Goal: Task Accomplishment & Management: Manage account settings

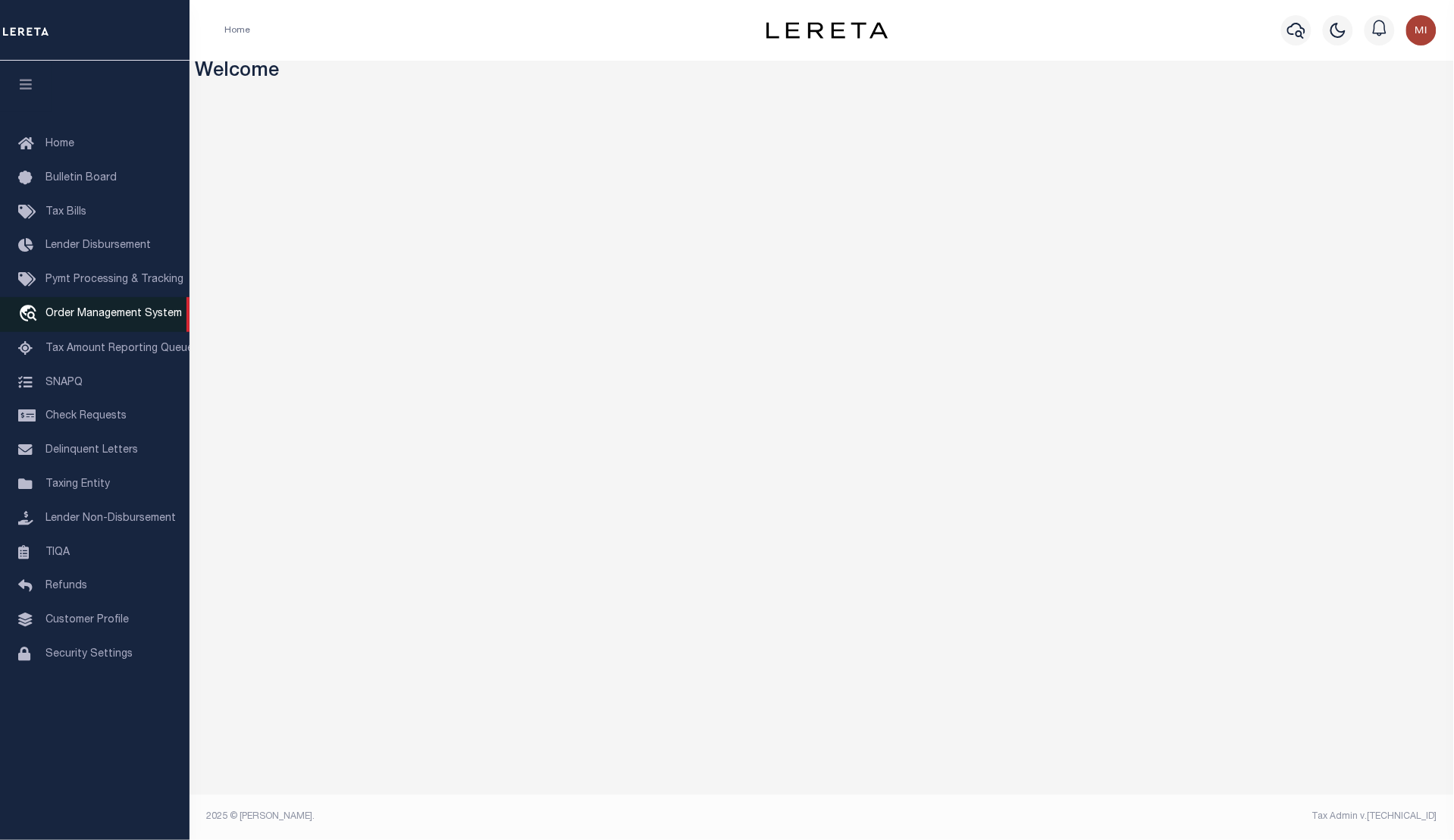
click at [78, 315] on span "Order Management System" at bounding box center [114, 314] width 136 height 10
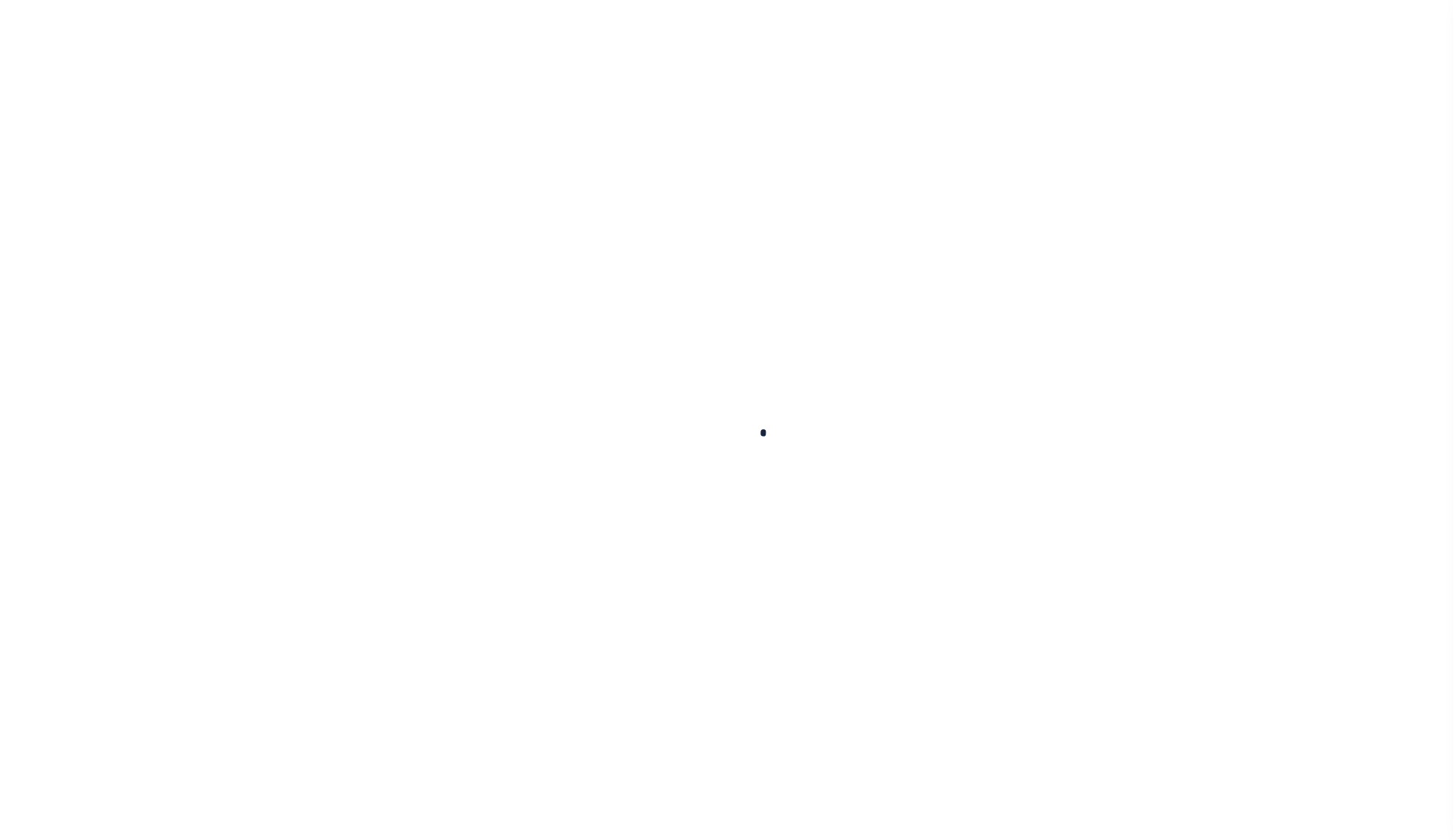
select select "200"
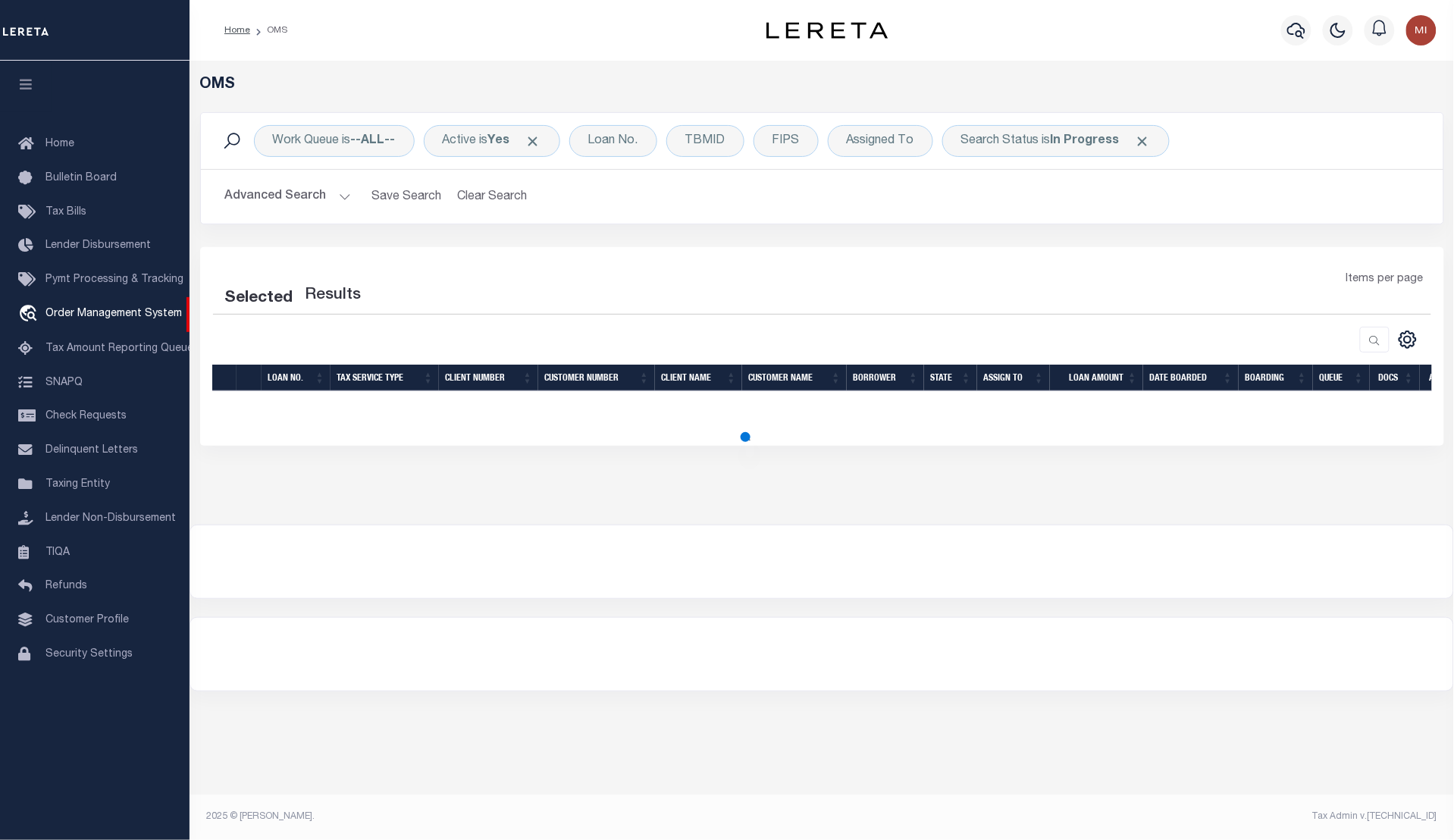
select select "200"
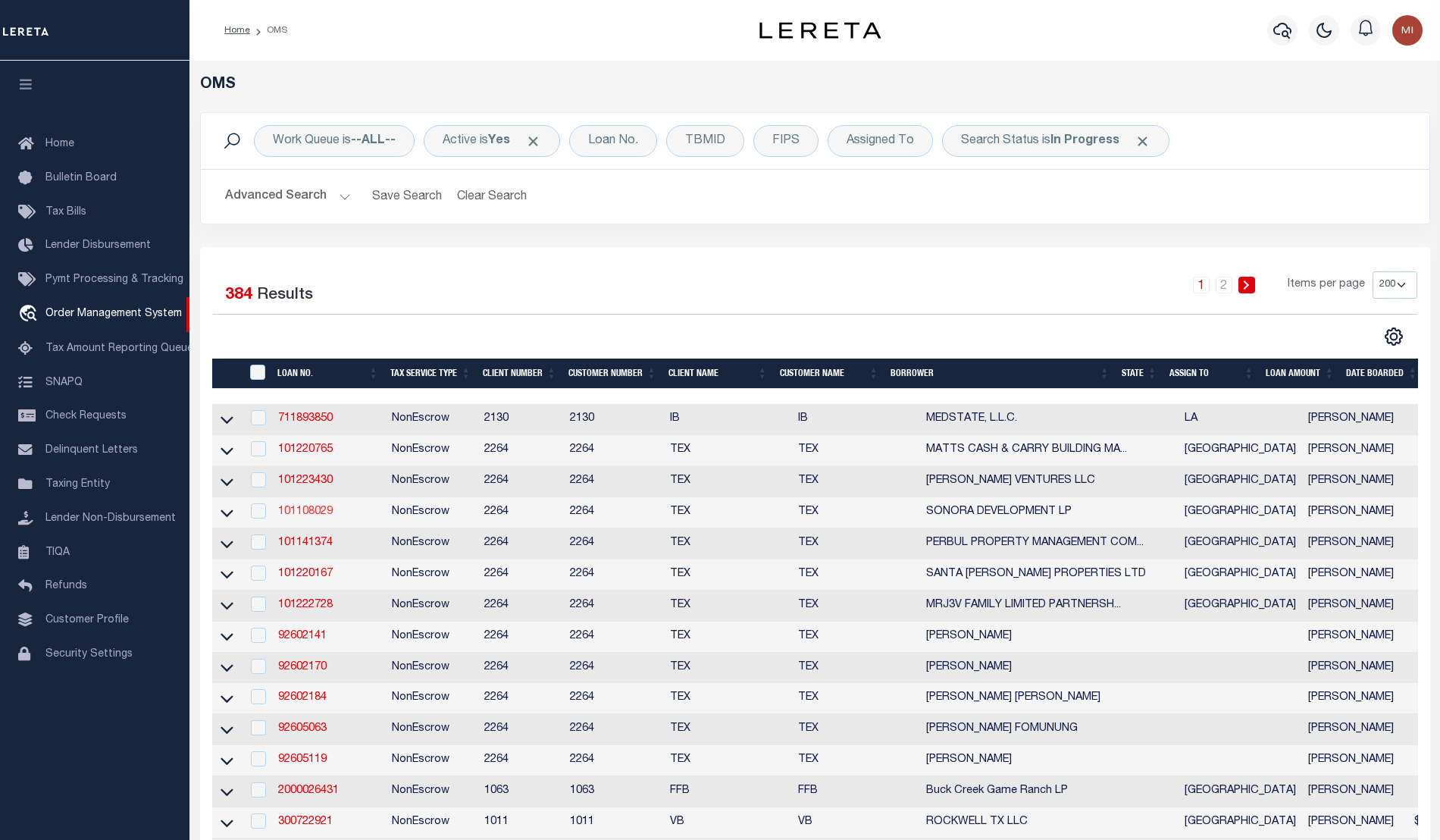
click at [312, 517] on link "101108029" at bounding box center [305, 512] width 54 height 10
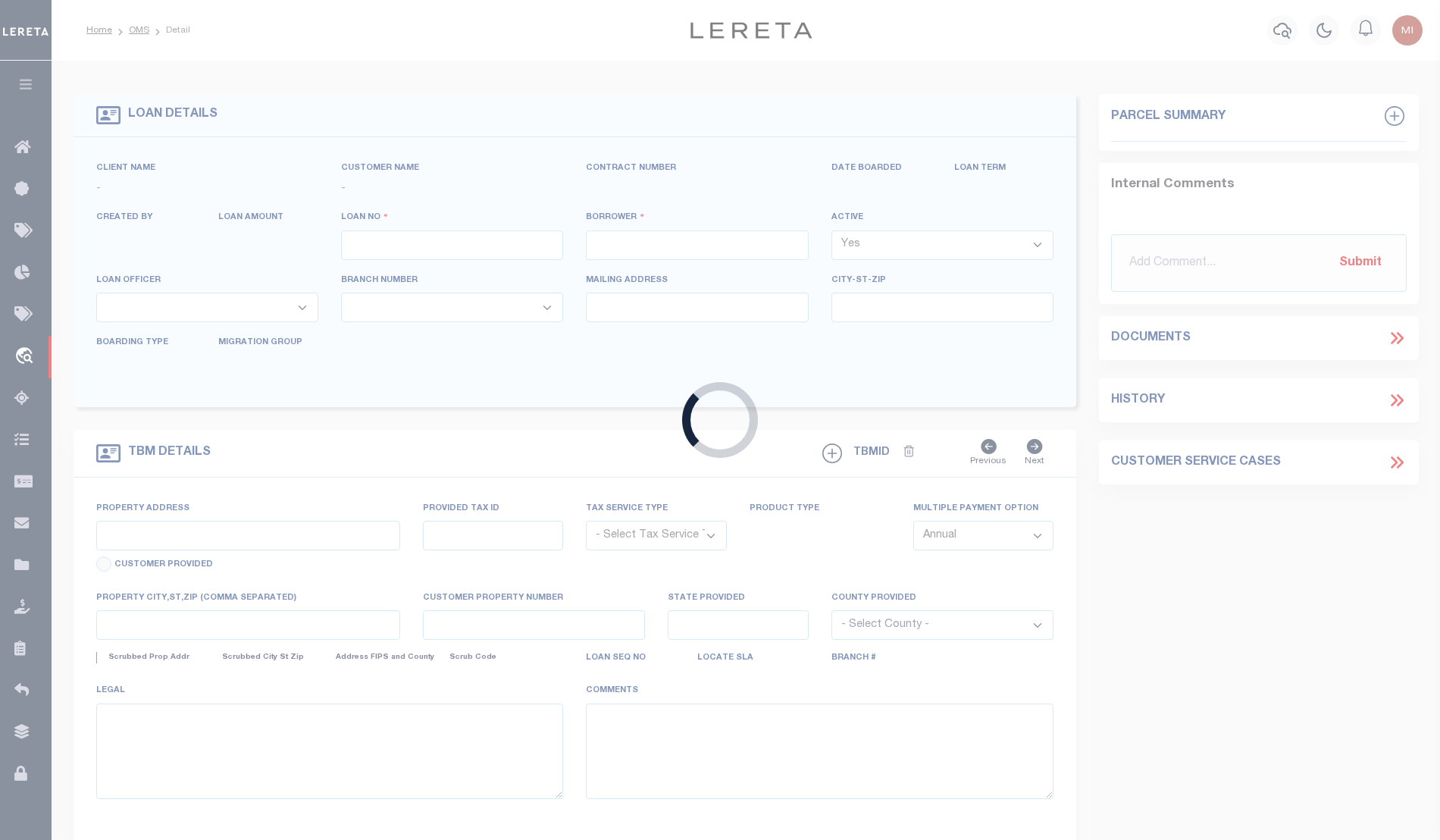
type input "101108029"
type input "SONORA DEVELOPMENT LP"
select select
type input "[STREET_ADDRESS]"
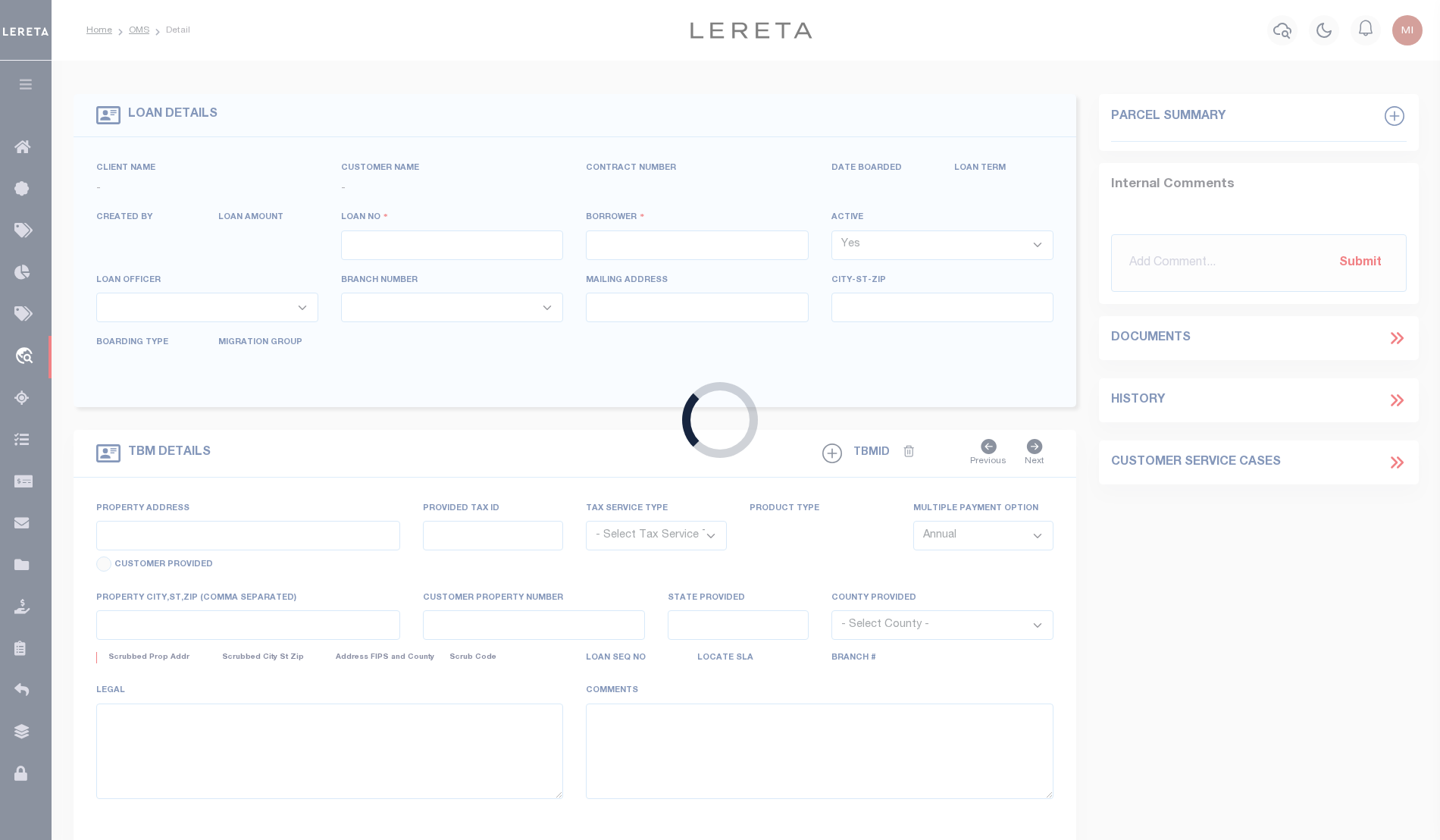
type input "OLMITO TX 78575"
select select "NonEscrow"
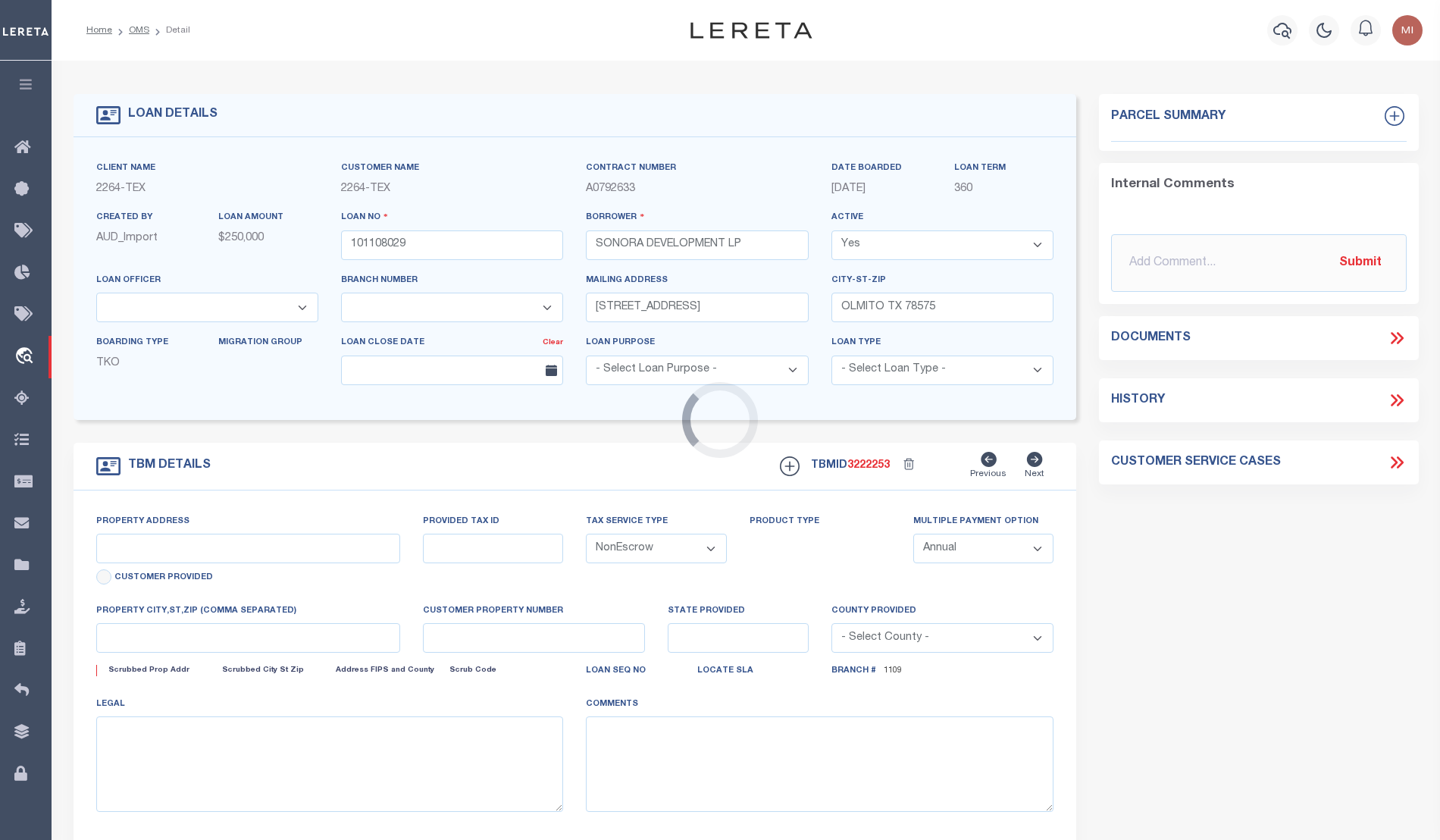
select select "8139"
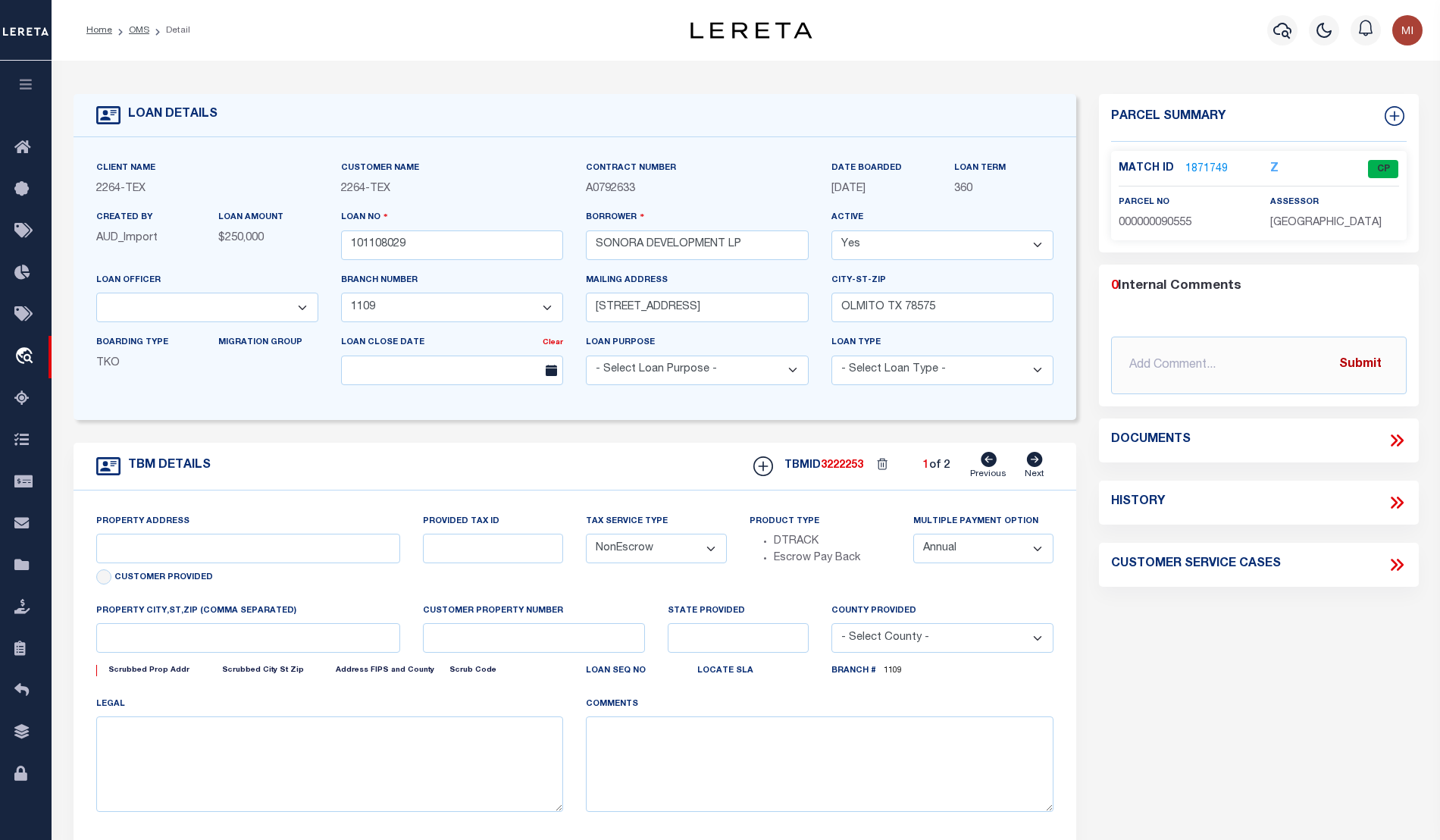
select select "46634"
click at [1400, 438] on icon at bounding box center [1399, 440] width 7 height 12
type input "[STREET_ADDRESS]"
type input "45-0000-1710-0160-00"
select select
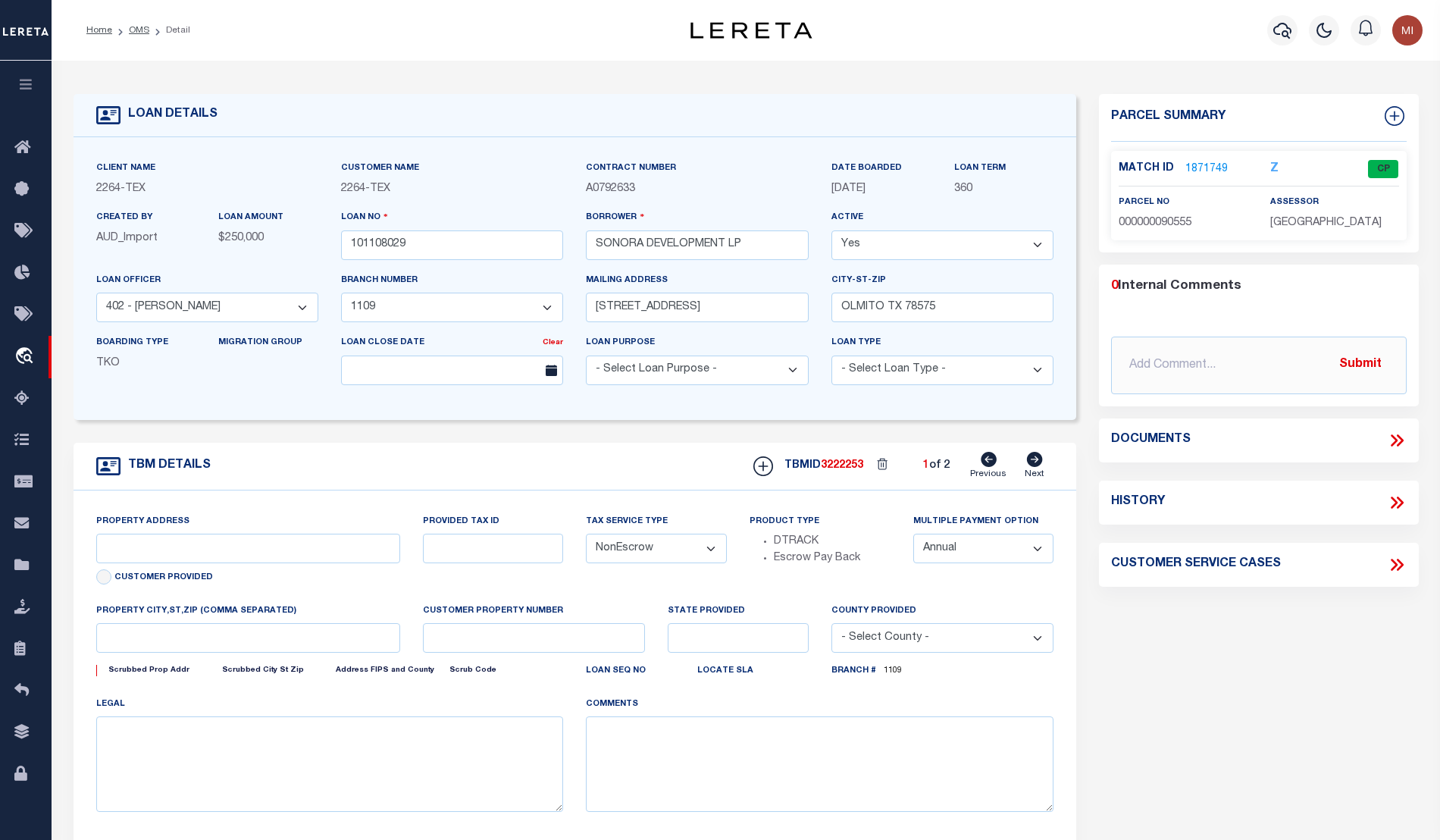
type input "OLMITO TX 78575"
type input "[GEOGRAPHIC_DATA]"
select select
type textarea "LTS 16 & 17 BLK 171 OLMITO TOWNSITE CCTX"
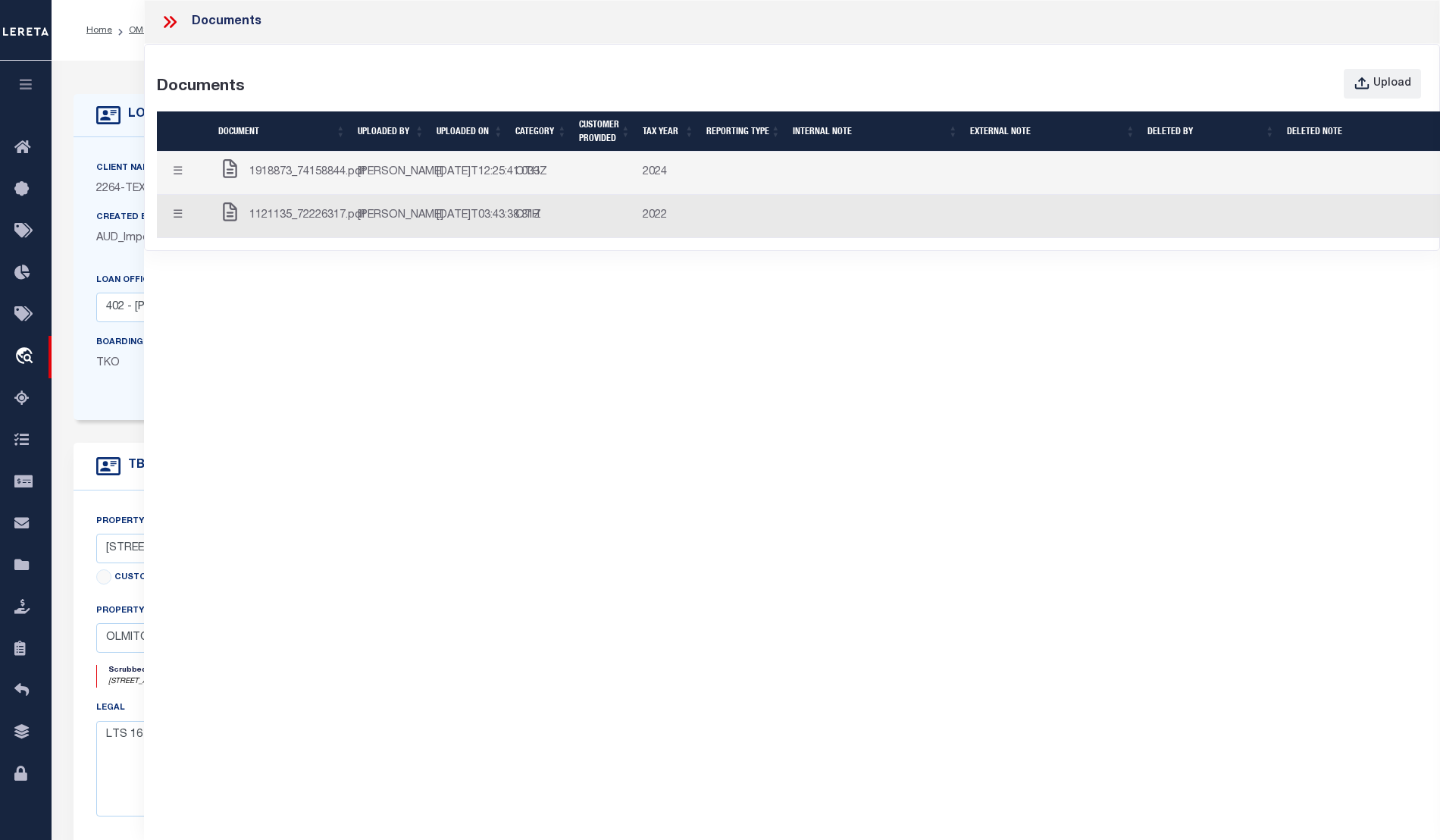
click at [273, 181] on span "1918873_74158844.pdf" at bounding box center [307, 172] width 116 height 16
click at [284, 224] on span "1121135_72226317.pdf" at bounding box center [307, 215] width 116 height 16
click at [175, 186] on button "☰" at bounding box center [178, 172] width 29 height 29
click at [179, 183] on button "☰" at bounding box center [178, 172] width 29 height 29
click at [1396, 78] on div "Upload" at bounding box center [1393, 84] width 38 height 16
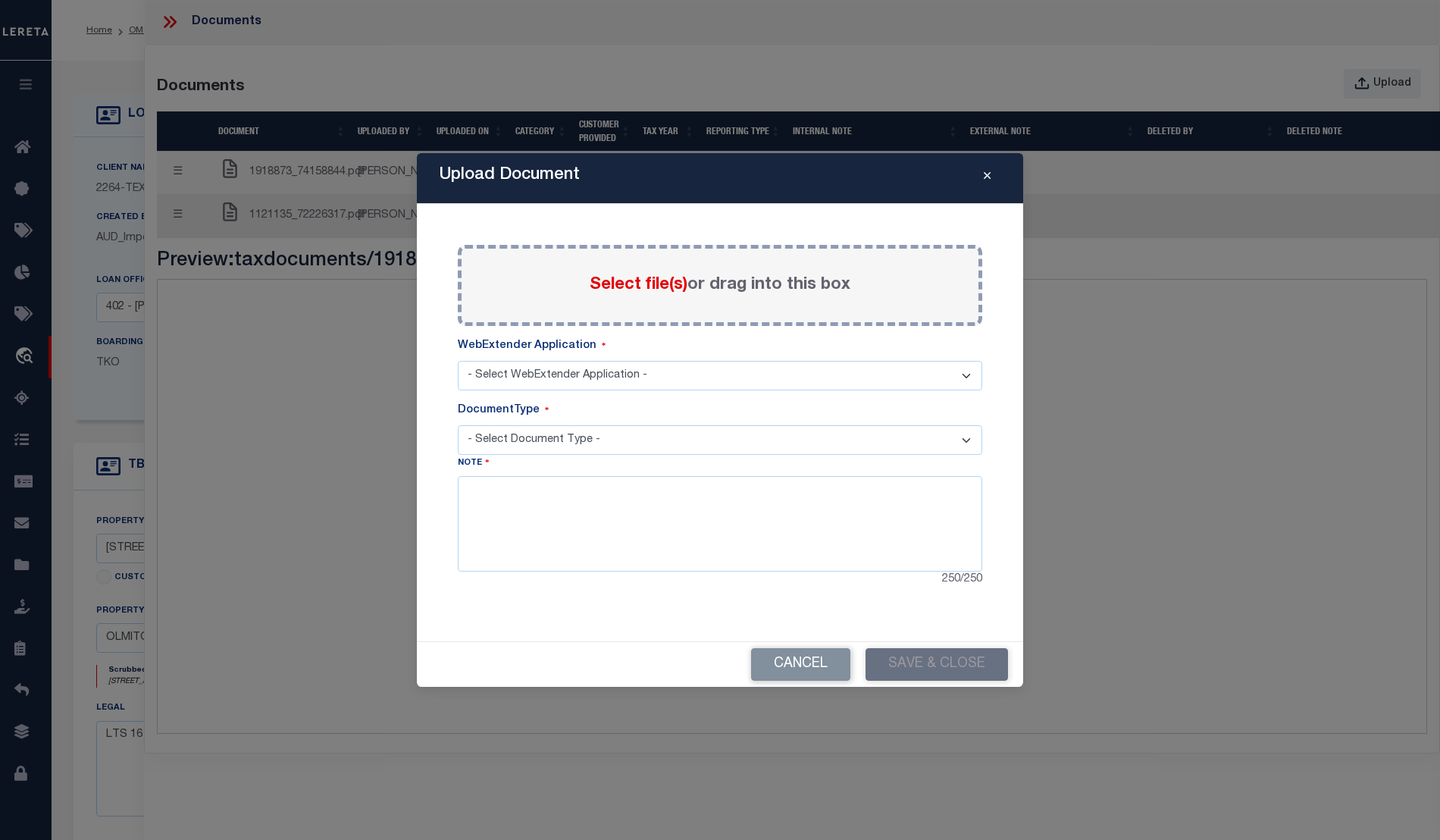
click at [639, 369] on select "- Select WebExtender Application - SERVICES" at bounding box center [720, 376] width 525 height 29
select select "6"
click at [458, 361] on select "- Select WebExtender Application - SERVICES" at bounding box center [720, 376] width 525 height 29
click at [533, 439] on select "- Select Document Type - TAX SERVICE DOCUMENTS LEGAL" at bounding box center [720, 440] width 525 height 29
select select "TAX"
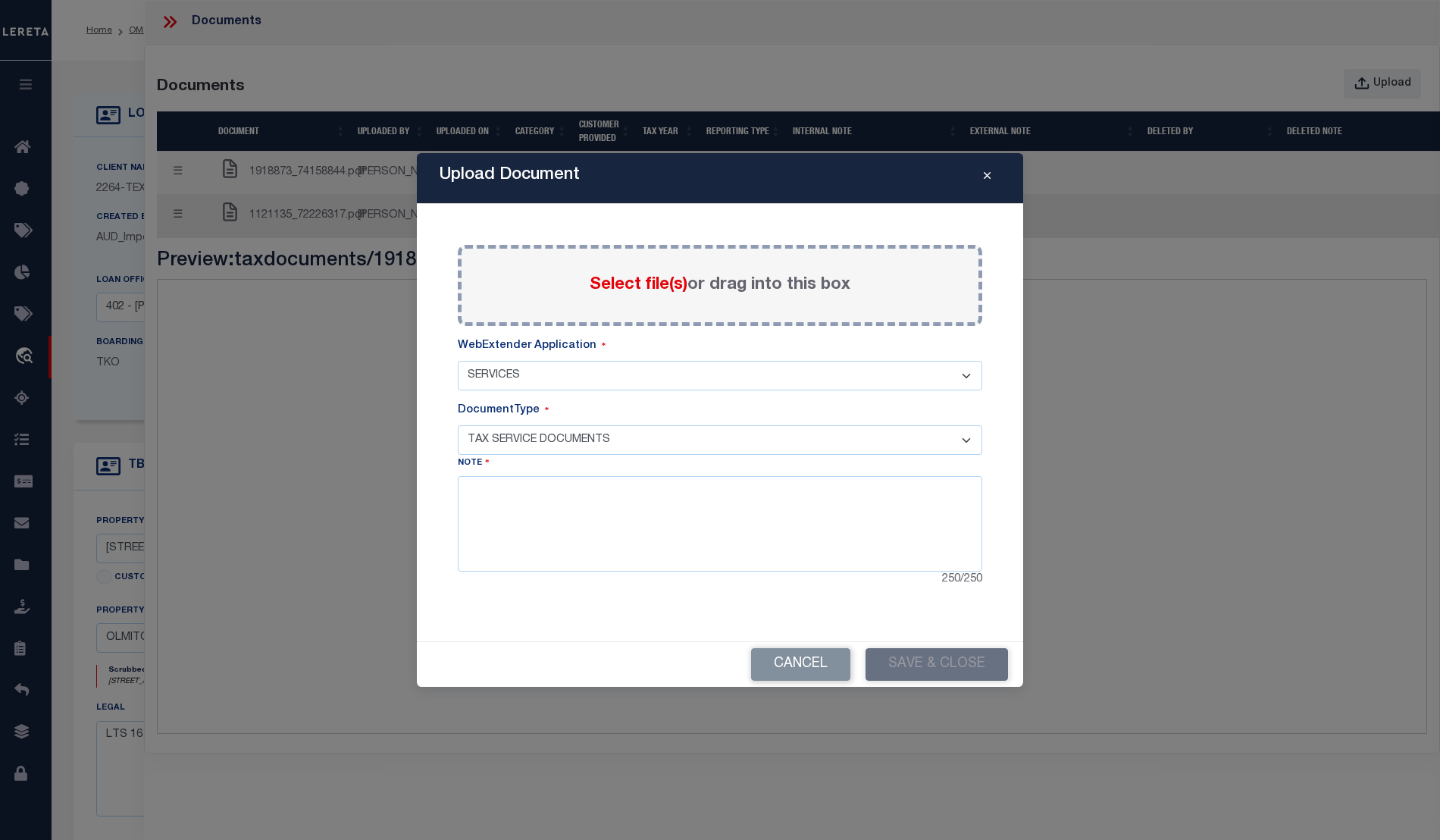
click at [458, 426] on select "- Select Document Type - TAX SERVICE DOCUMENTS LEGAL" at bounding box center [720, 440] width 525 height 29
click at [520, 497] on textarea at bounding box center [720, 523] width 525 height 96
type textarea "hello"
click at [679, 605] on div "Paste copied image or file into this box Select file(s) or drag into this box P…" at bounding box center [720, 422] width 570 height 401
click at [915, 660] on div "Cancel Save & Close" at bounding box center [720, 664] width 607 height 45
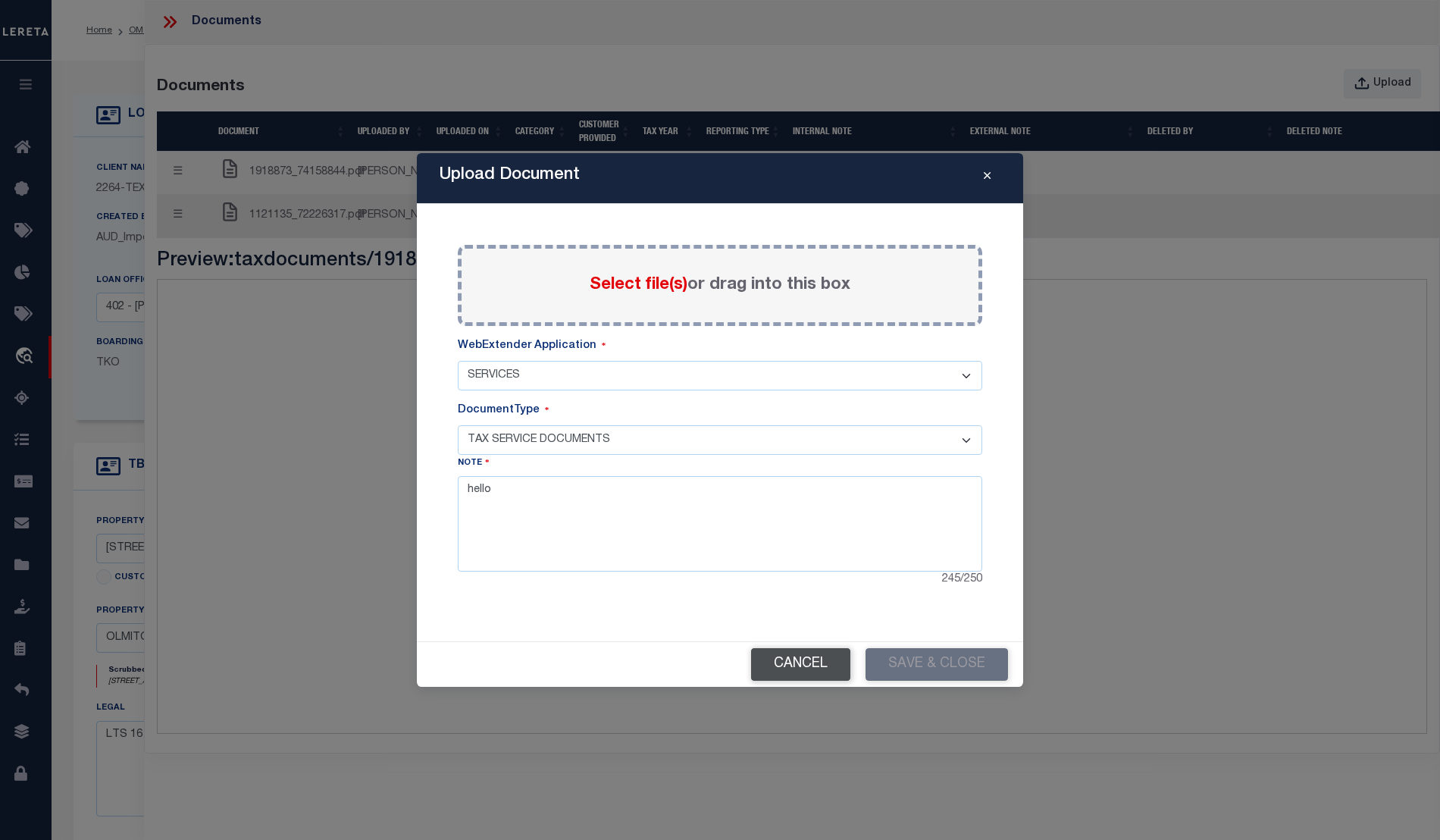
click at [786, 659] on button "Cancel" at bounding box center [801, 664] width 99 height 33
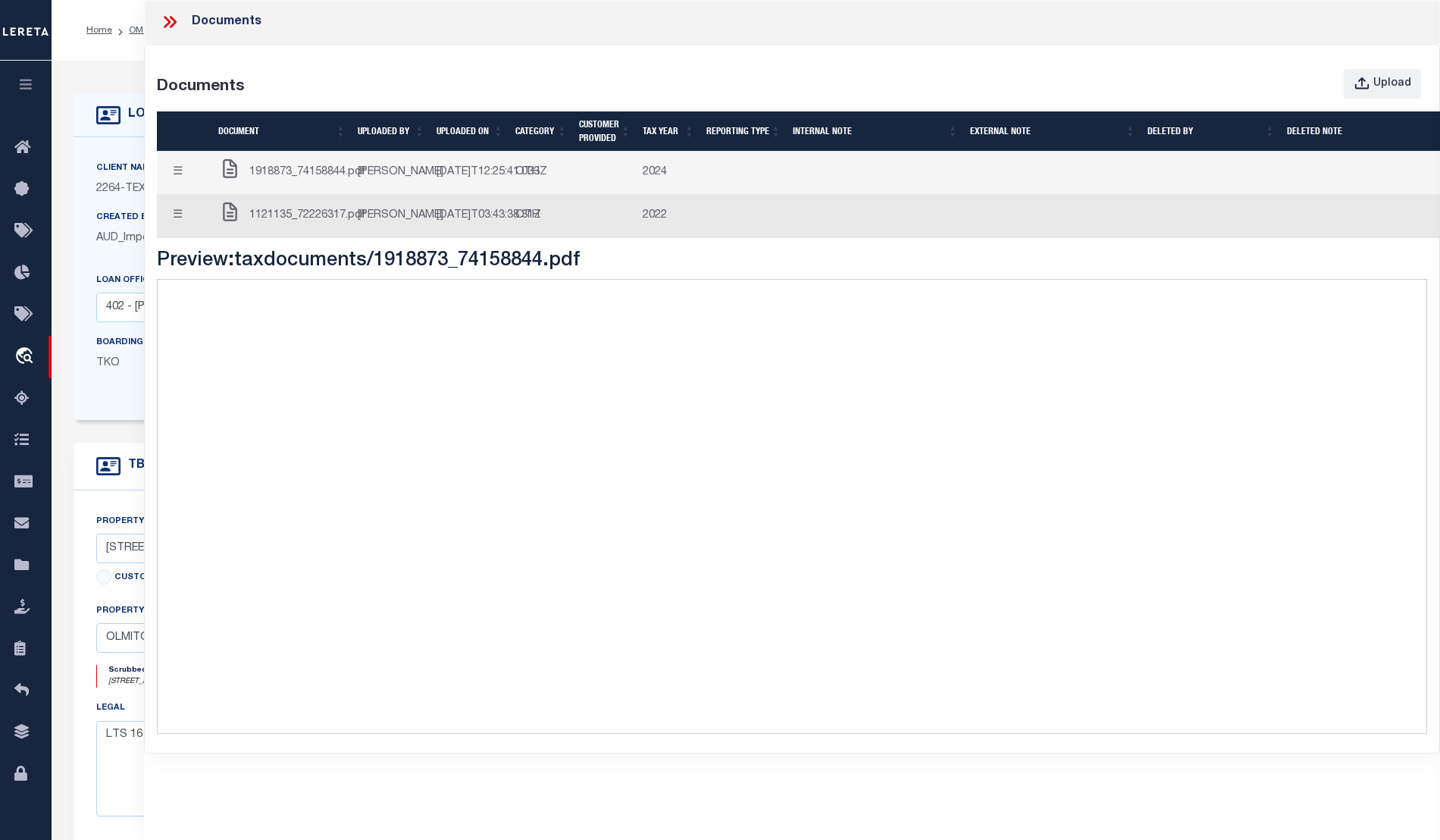
click at [165, 23] on icon at bounding box center [170, 22] width 20 height 20
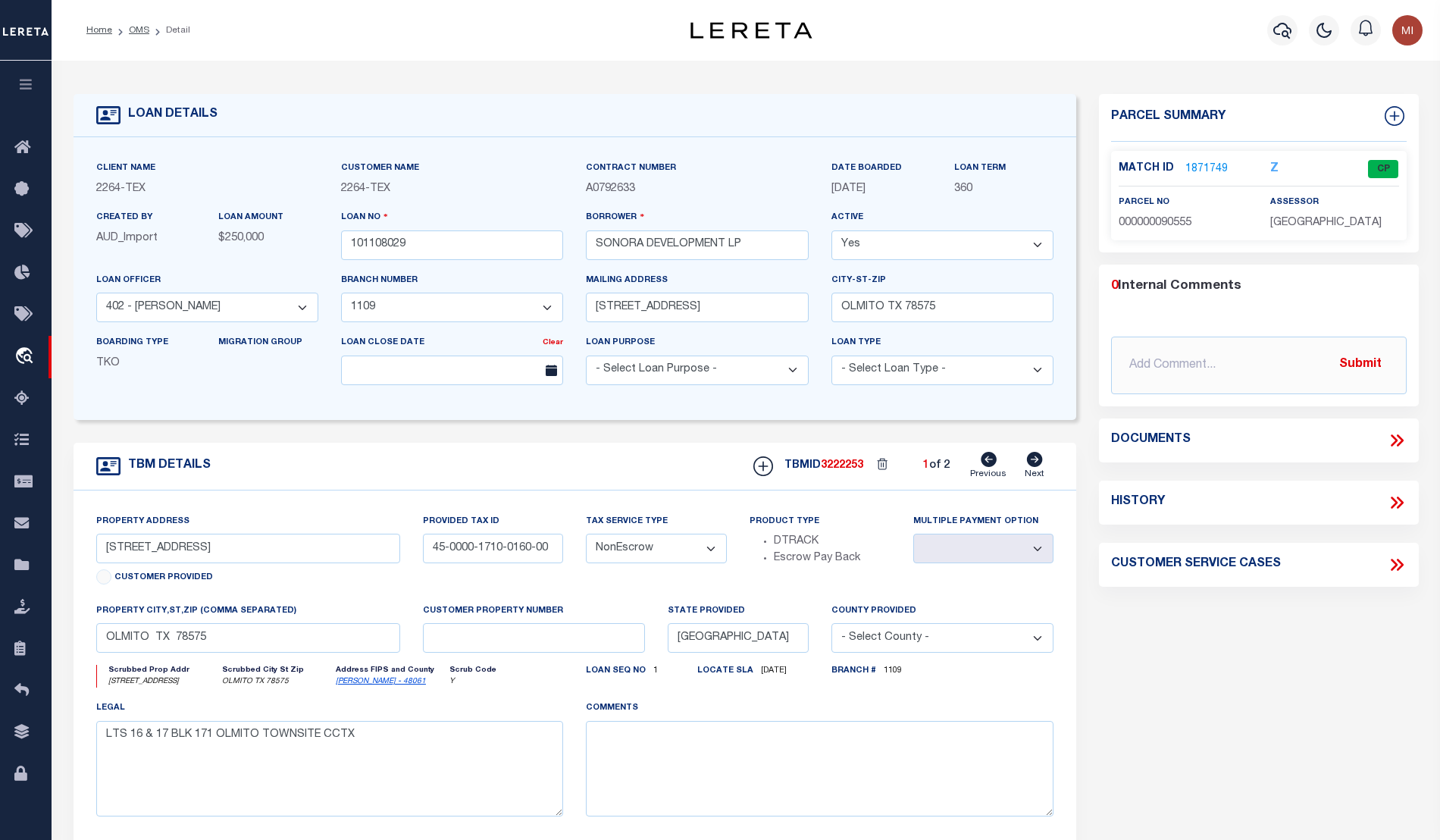
click at [1401, 436] on icon at bounding box center [1397, 440] width 20 height 20
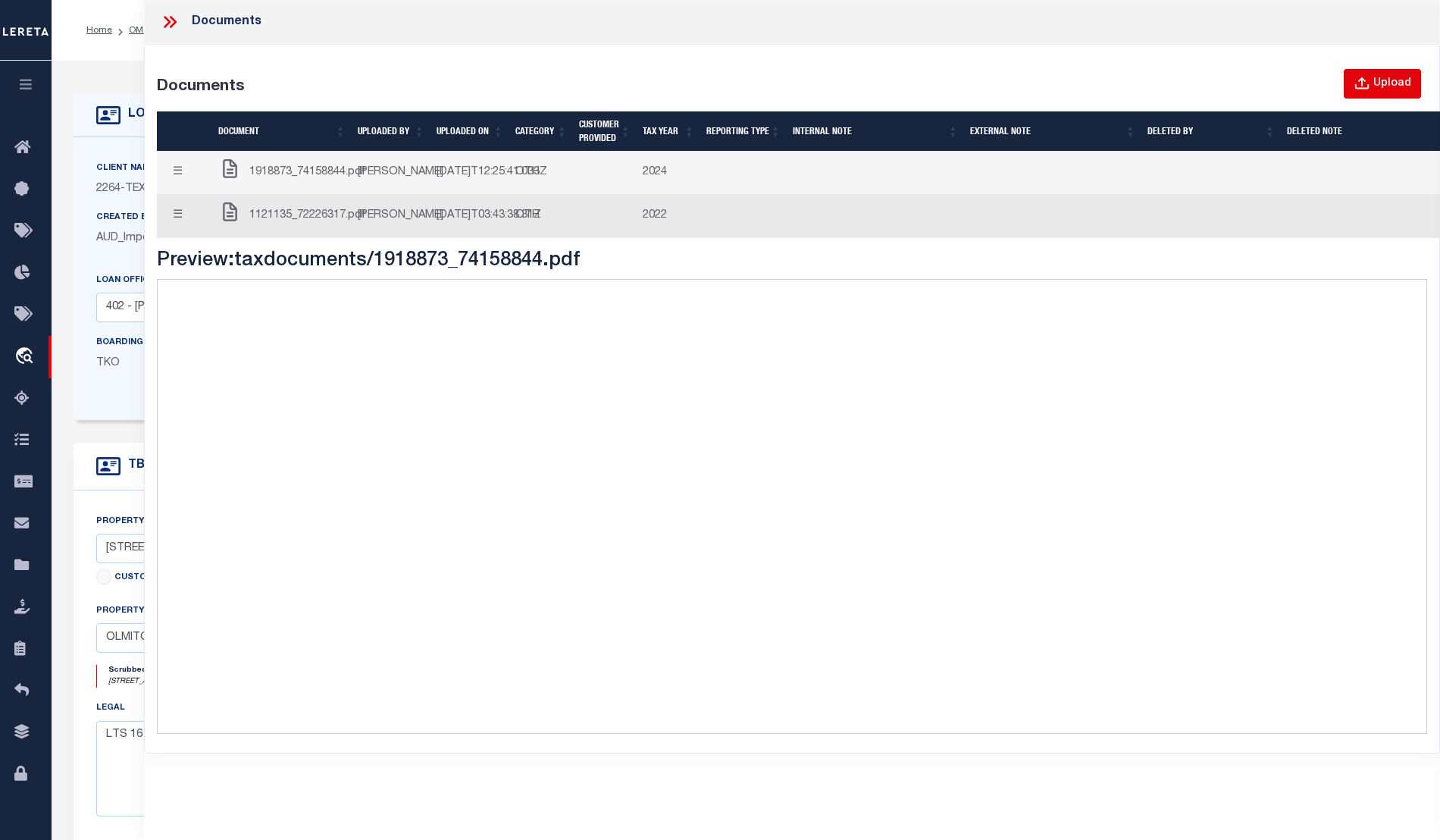
click at [1366, 73] on button "Upload" at bounding box center [1383, 84] width 78 height 29
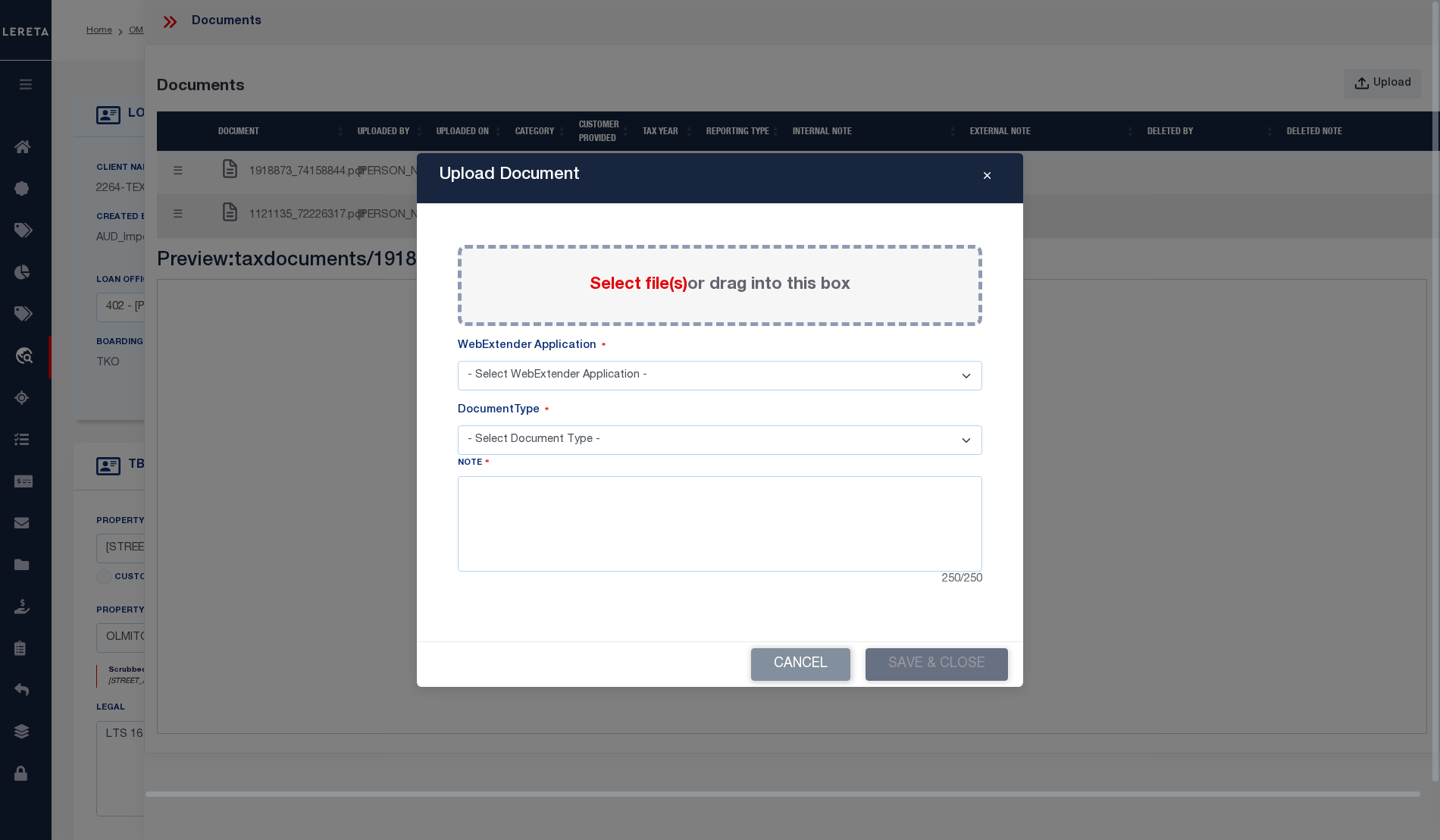
click at [654, 278] on span "Select file(s)" at bounding box center [638, 284] width 97 height 16
click at [0, 0] on input "Select file(s) or drag into this box" at bounding box center [0, 0] width 0 height 0
click at [645, 376] on select "- Select WebExtender Application - SERVICES" at bounding box center [720, 376] width 525 height 29
select select "6"
click at [458, 361] on select "- Select WebExtender Application - SERVICES" at bounding box center [720, 376] width 525 height 29
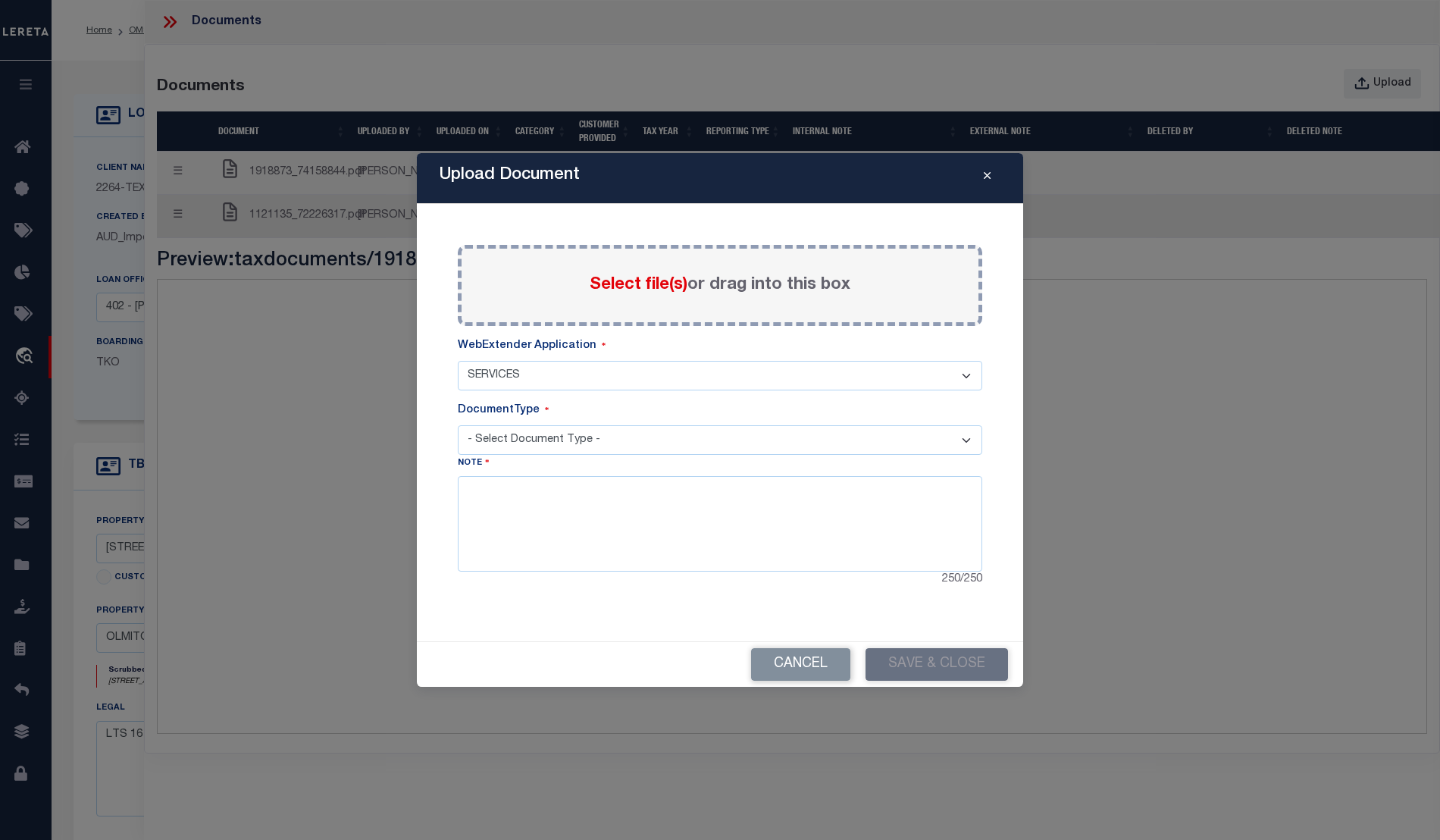
click at [612, 438] on select "- Select Document Type - TAX SERVICE DOCUMENTS LEGAL" at bounding box center [720, 440] width 525 height 29
select select "TAX"
click at [458, 426] on select "- Select Document Type - TAX SERVICE DOCUMENTS LEGAL" at bounding box center [720, 440] width 525 height 29
click at [592, 502] on textarea at bounding box center [720, 523] width 525 height 96
type textarea "asdfasdf"
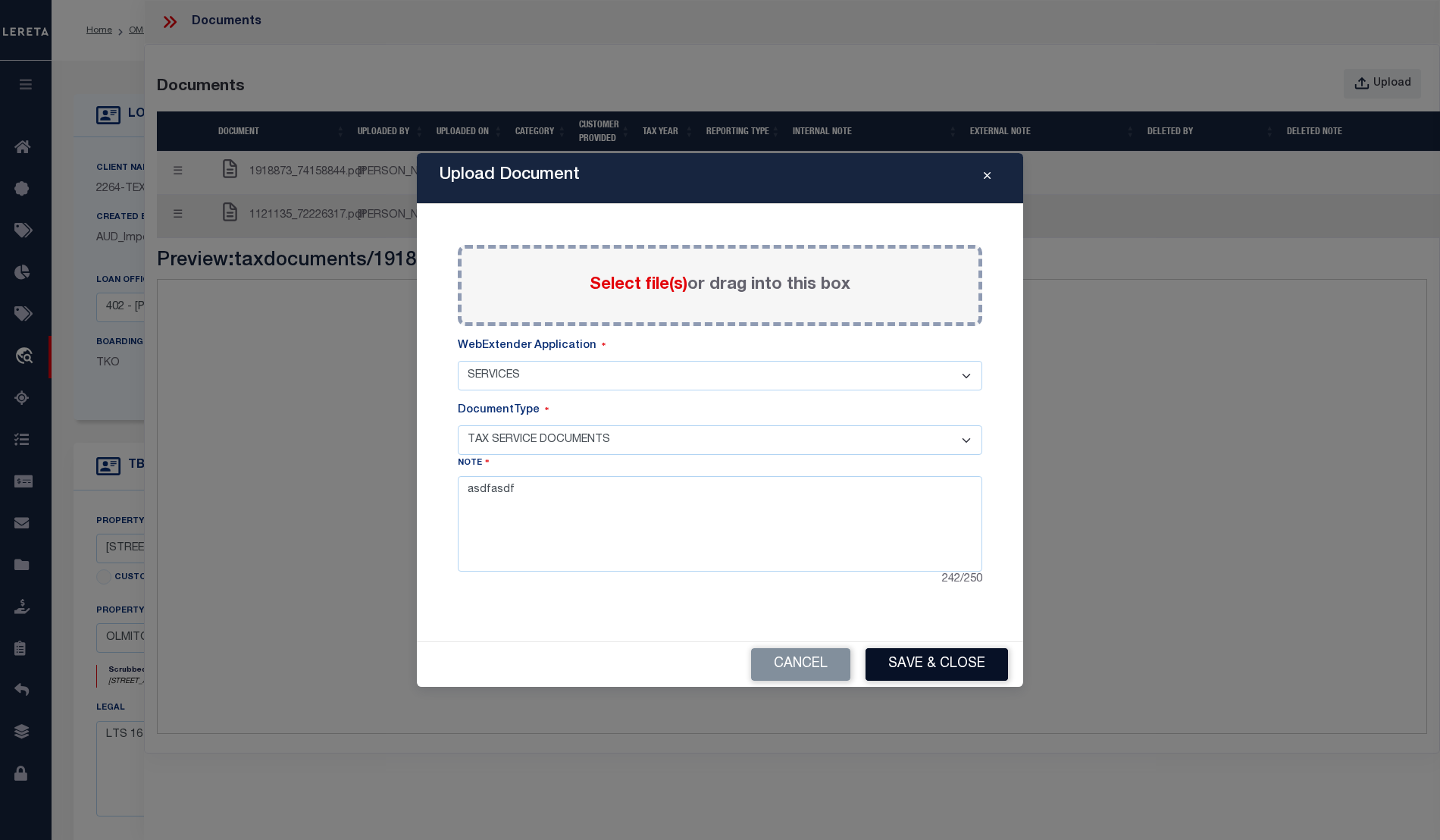
click at [968, 664] on button "Save & Close" at bounding box center [937, 664] width 142 height 33
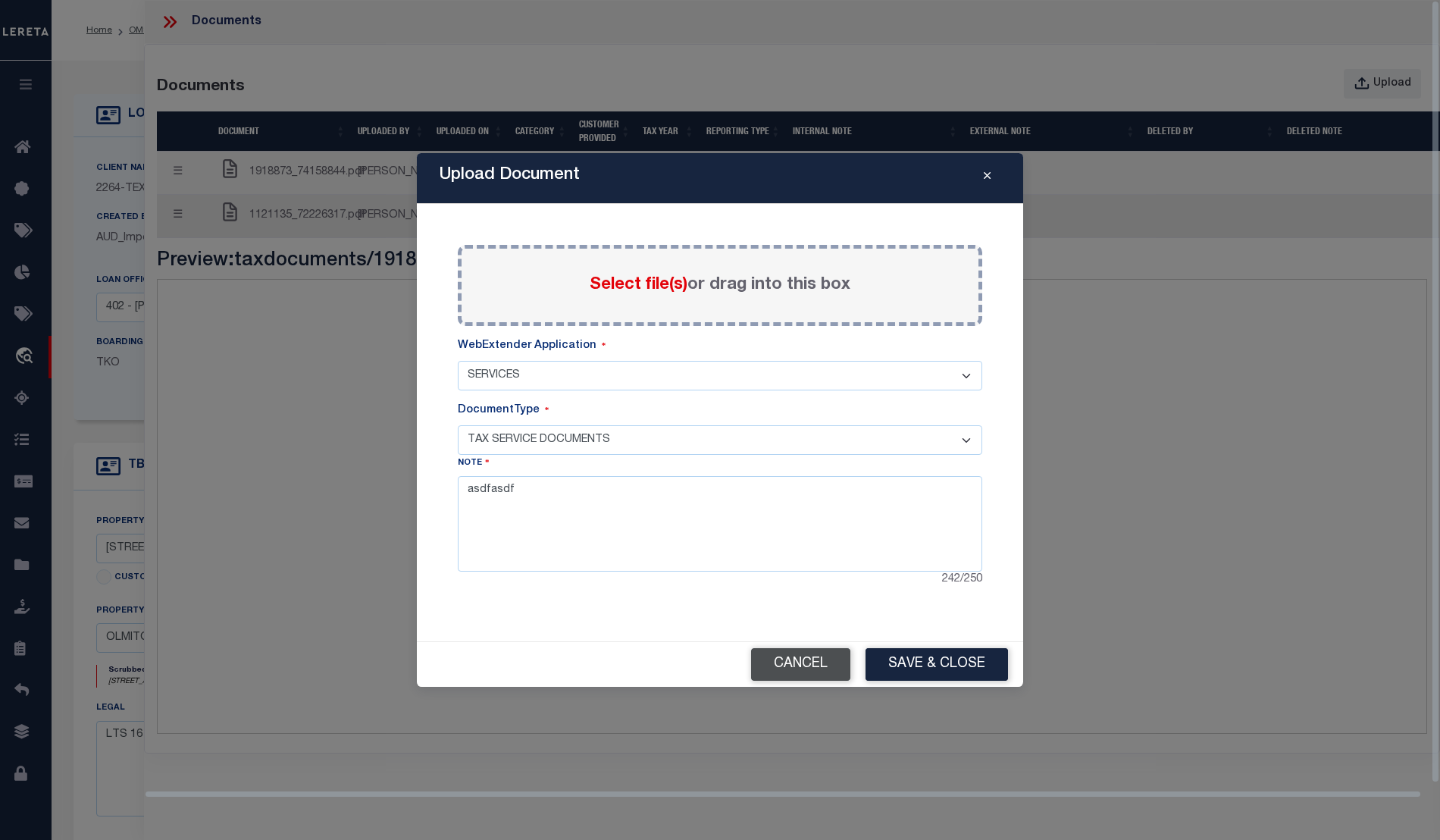
click at [803, 661] on button "Cancel" at bounding box center [801, 664] width 99 height 33
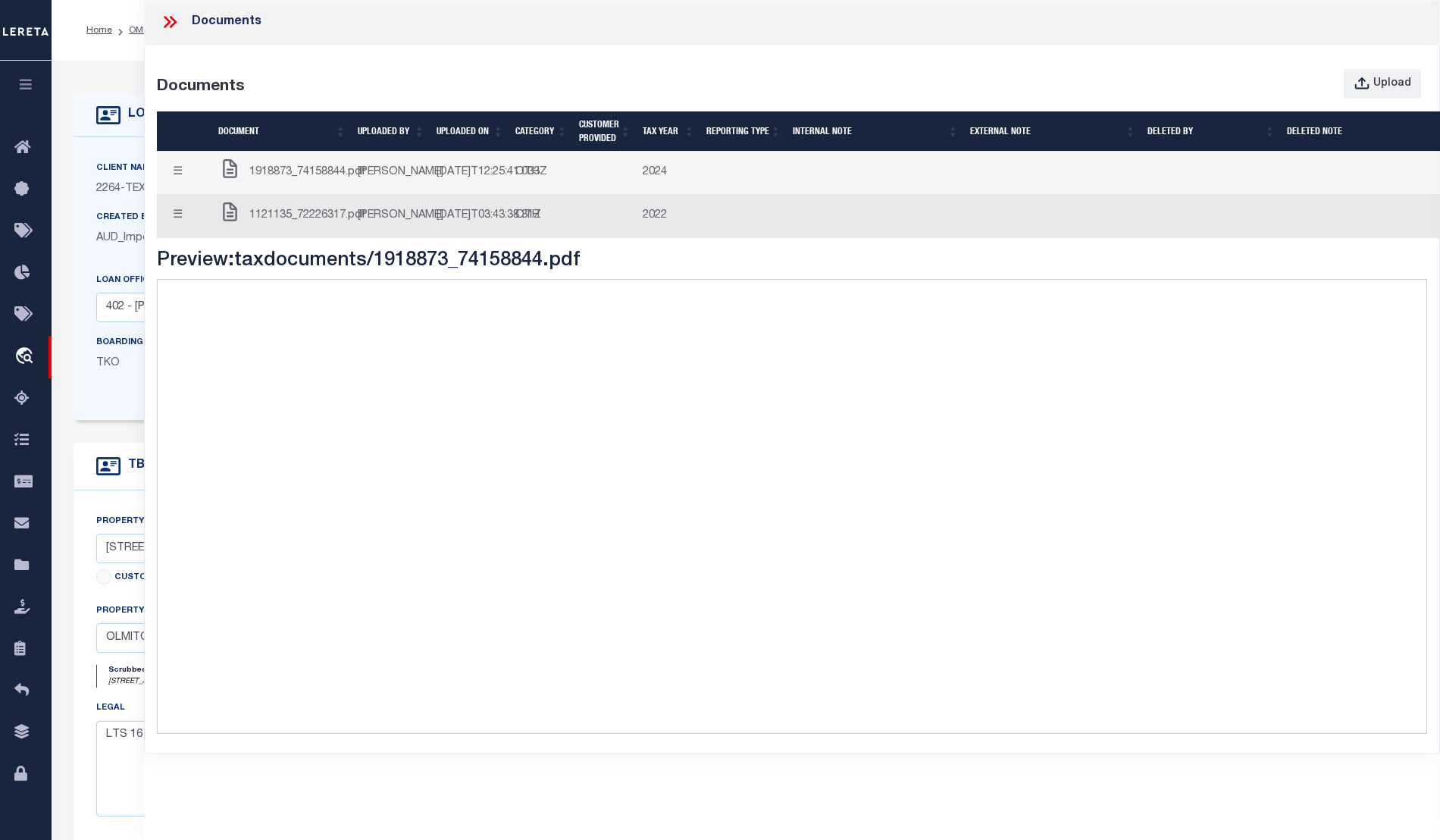
click at [167, 21] on icon at bounding box center [167, 22] width 7 height 12
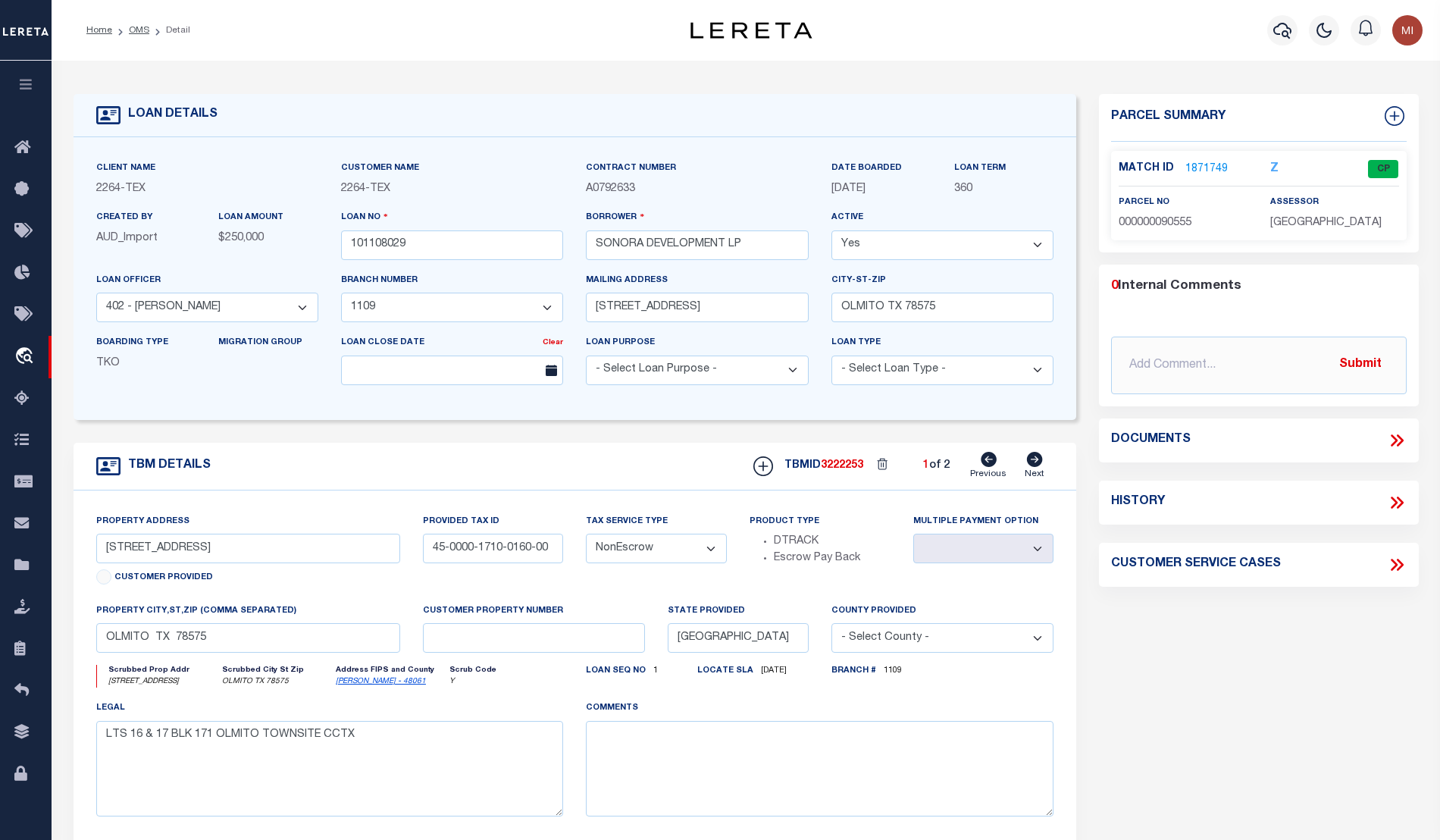
click at [1201, 165] on link "1871749" at bounding box center [1206, 169] width 42 height 16
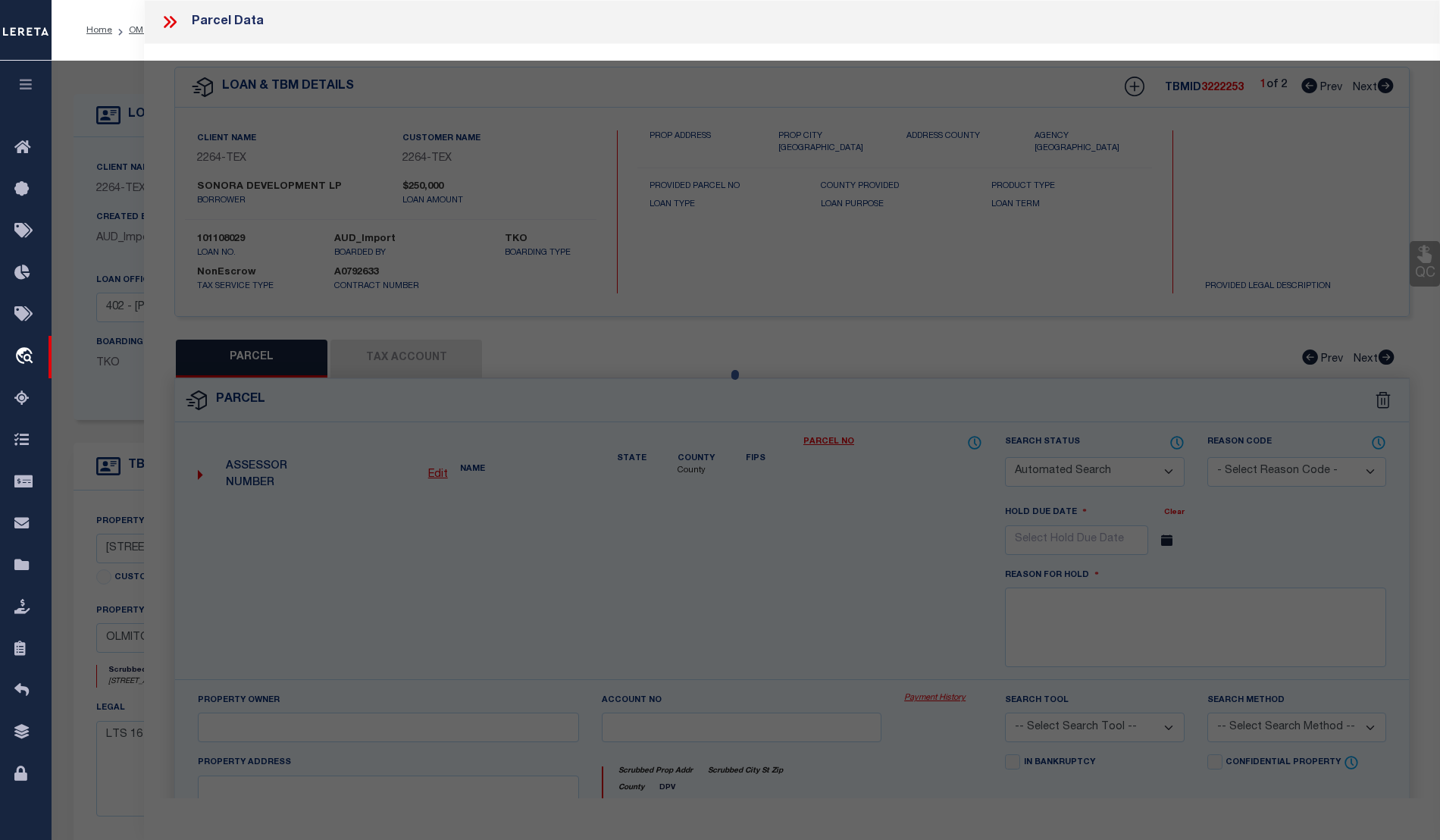
checkbox input "false"
select select "CP"
type input "SONORA DEVELOPMENT LP"
select select
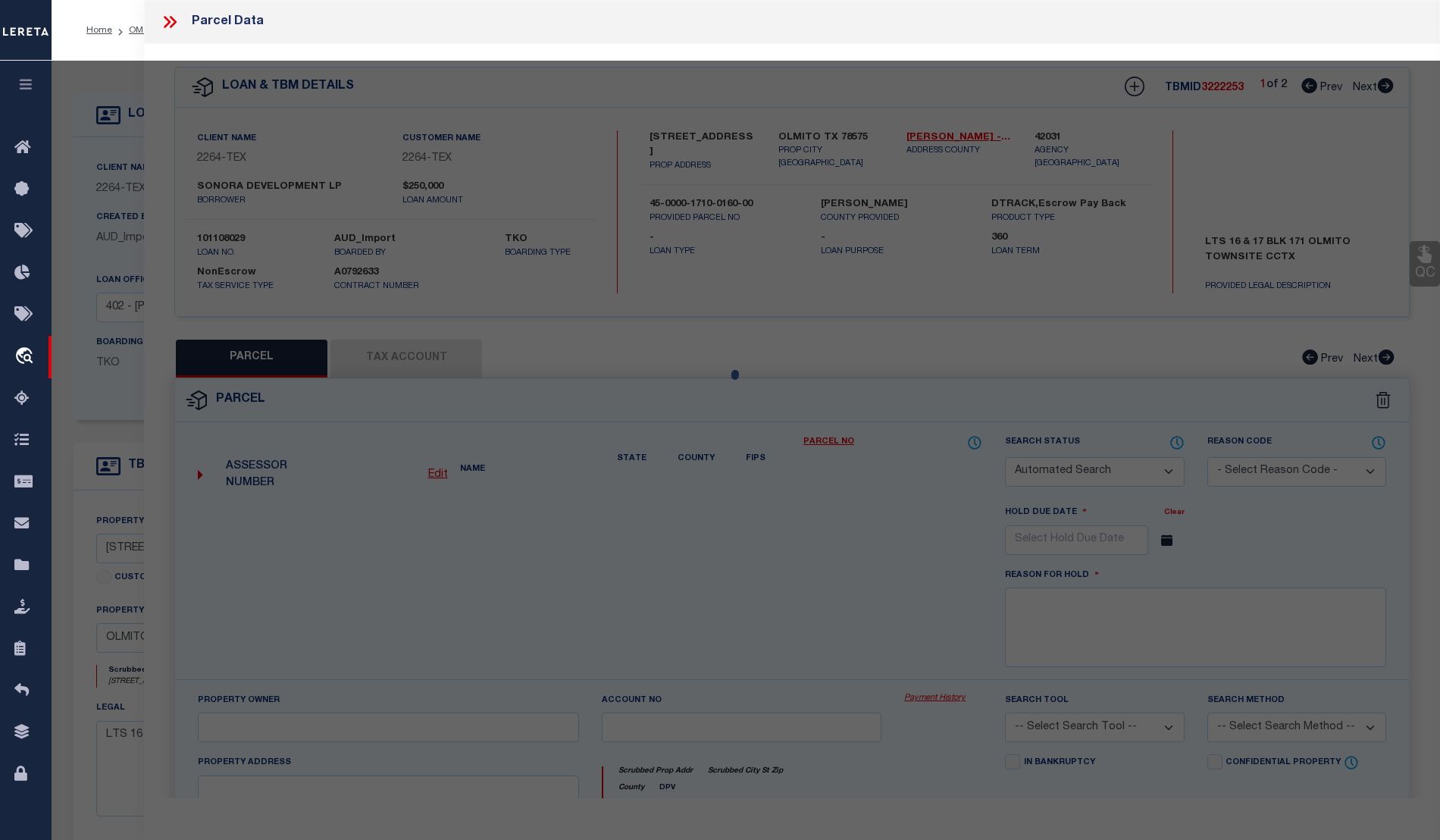
type input "9675 ANACUA"
type input "[GEOGRAPHIC_DATA], [GEOGRAPHIC_DATA]"
type textarea "OLMITO ORIGINAL TOWNSITE LOT 16-17 BLK 171"
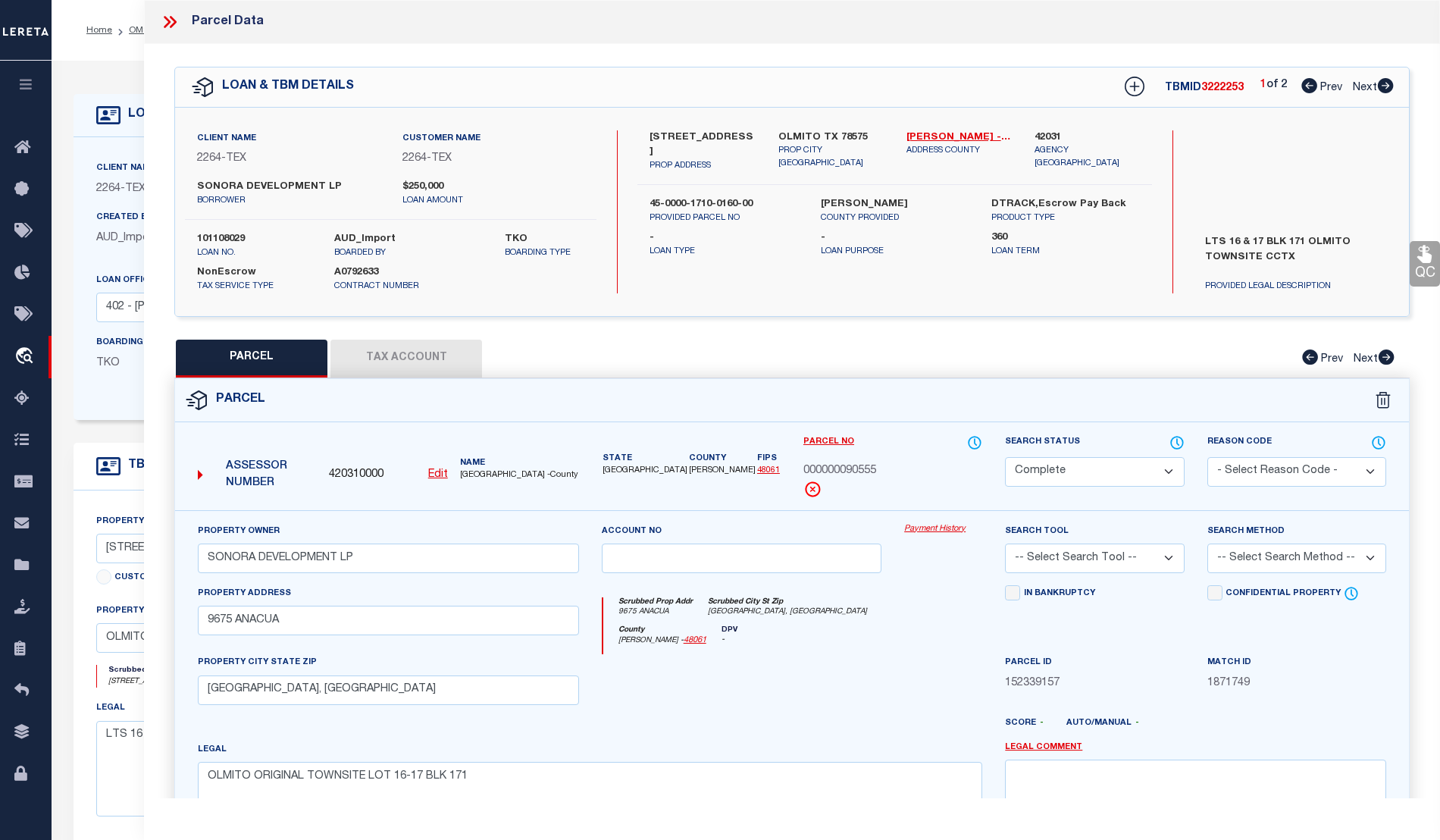
click at [926, 526] on link "Payment History" at bounding box center [943, 529] width 78 height 13
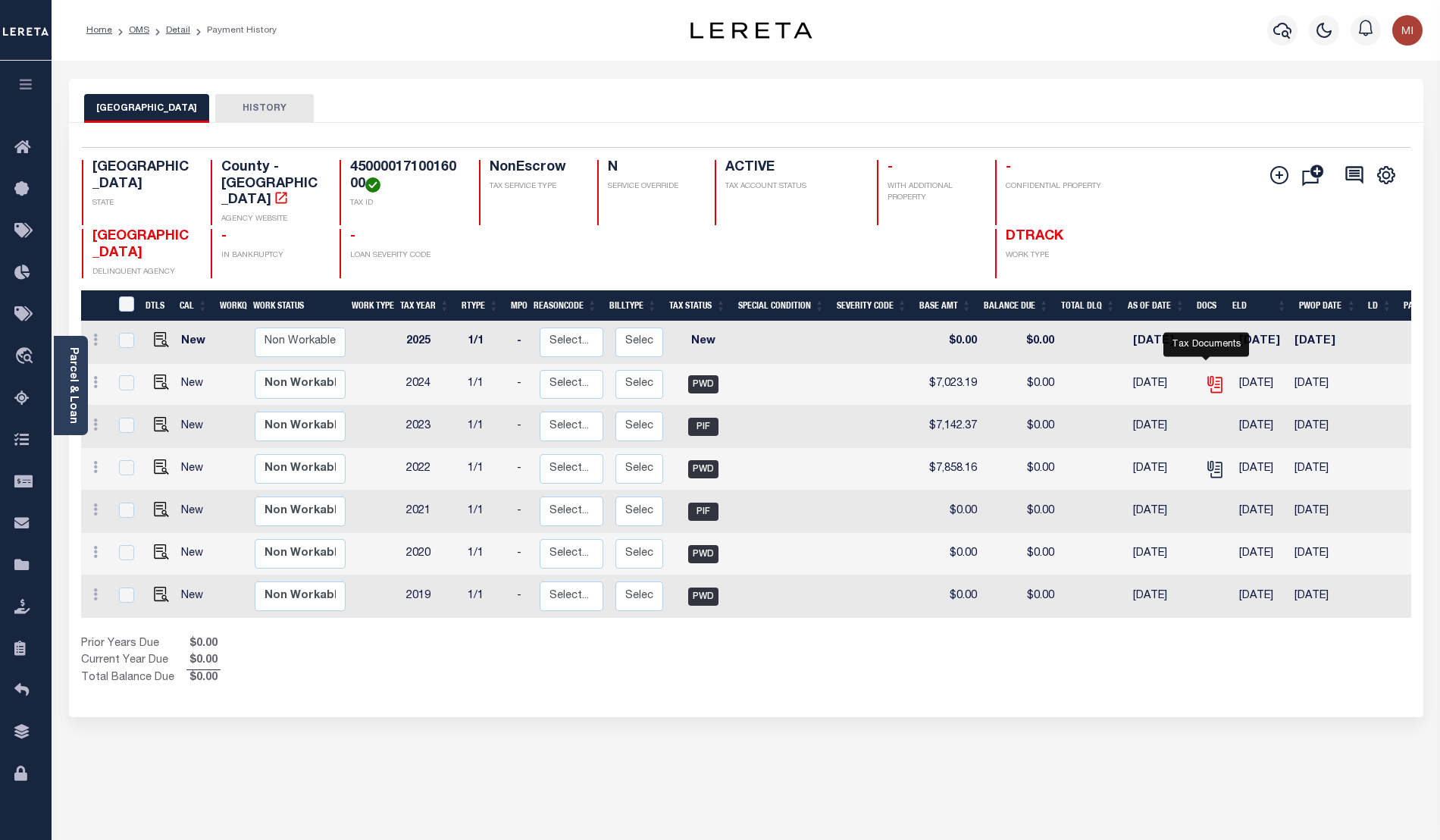
click at [1207, 376] on icon "" at bounding box center [1213, 382] width 12 height 12
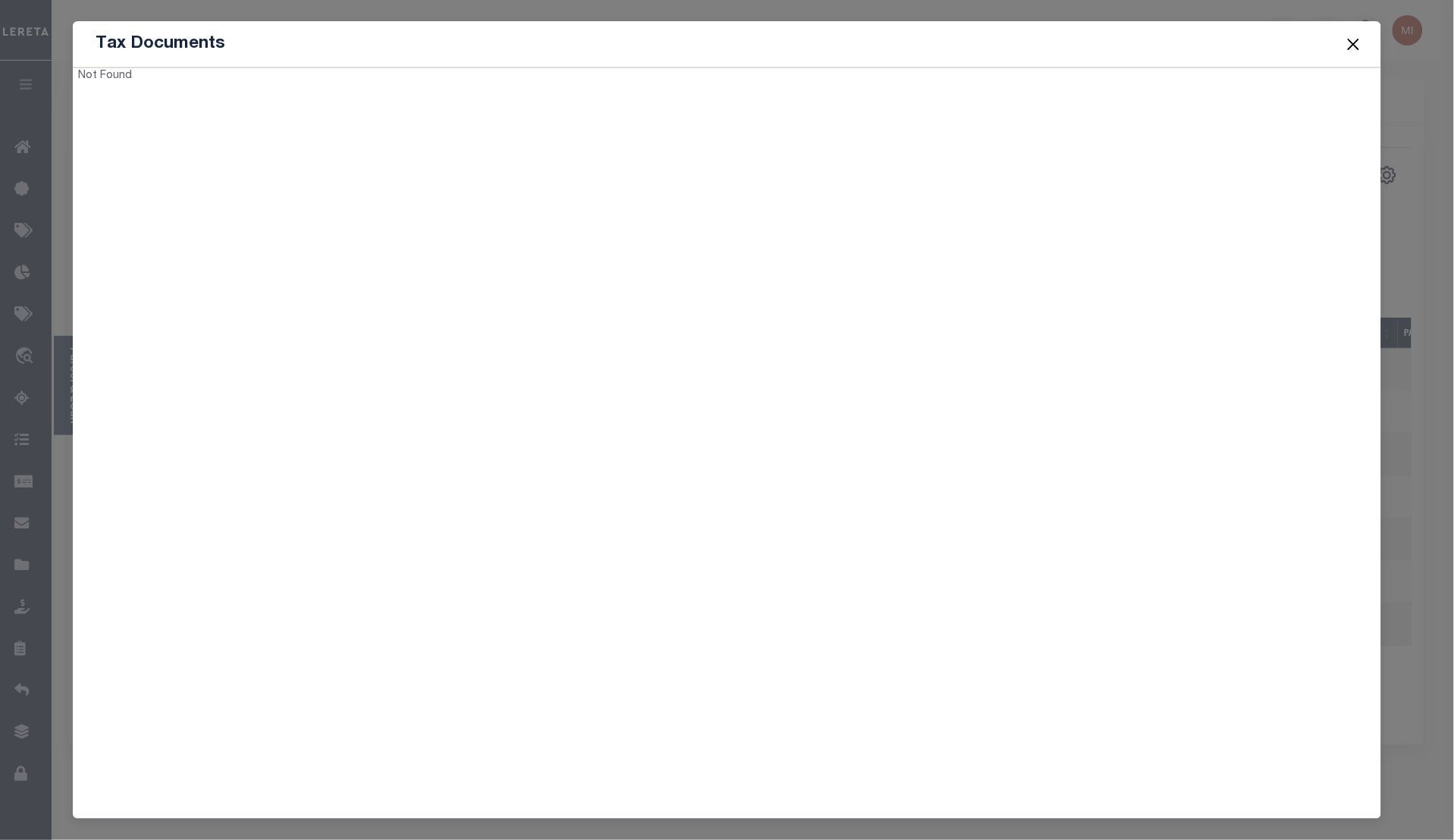
click at [1351, 47] on button "Close" at bounding box center [1353, 44] width 20 height 20
